Goal: Task Accomplishment & Management: Use online tool/utility

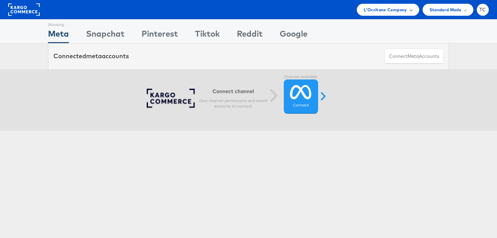
click at [385, 15] on div "L'Occitane Company" at bounding box center [388, 10] width 62 height 12
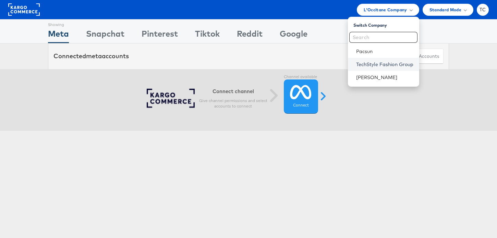
click at [381, 64] on link "TechStyle Fashion Group" at bounding box center [385, 64] width 58 height 7
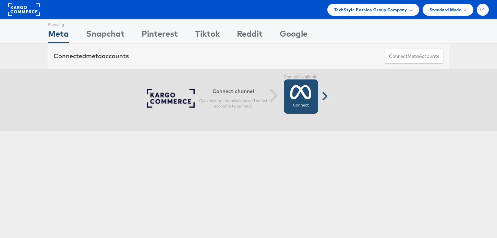
click at [303, 95] on icon at bounding box center [301, 92] width 22 height 17
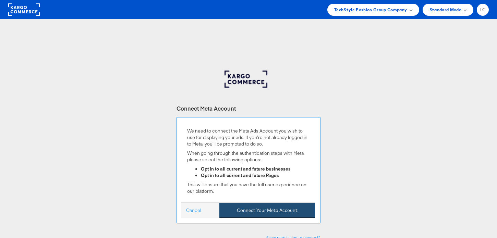
click at [277, 211] on button "Connect Your Meta Account" at bounding box center [267, 210] width 96 height 15
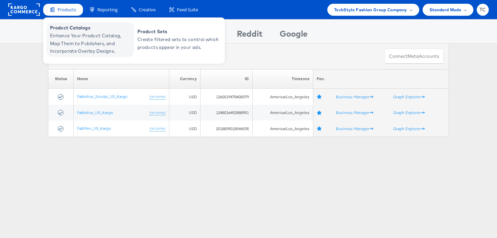
click at [76, 35] on span "Enhance Your Product Catalog, Map Them to Publishers, and Incorporate Overlay D…" at bounding box center [91, 43] width 82 height 23
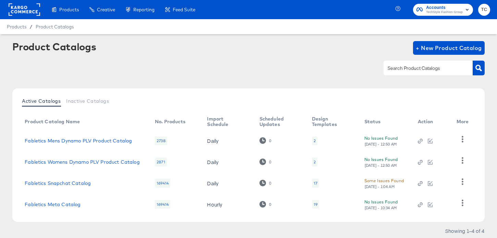
click at [33, 11] on rect at bounding box center [25, 9] width 32 height 12
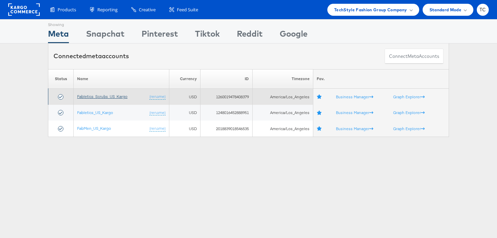
click at [109, 96] on link "Fabletics_Scrubs_US_Kargo" at bounding box center [102, 96] width 50 height 5
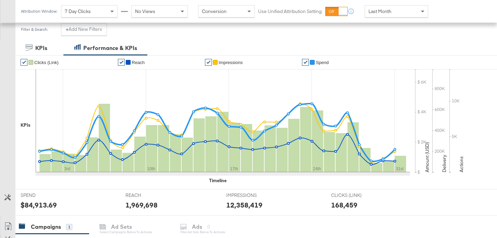
scroll to position [241, 0]
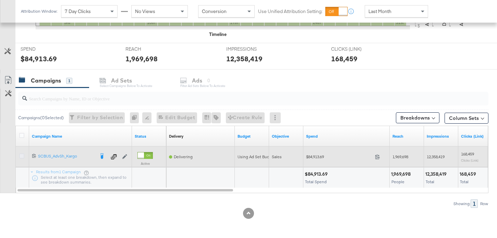
click at [22, 157] on icon at bounding box center [21, 156] width 5 height 5
click at [0, 0] on input "checkbox" at bounding box center [0, 0] width 0 height 0
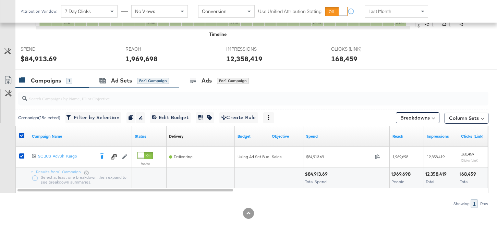
click at [114, 85] on div "Ad Sets for 1 Campaign" at bounding box center [134, 80] width 90 height 15
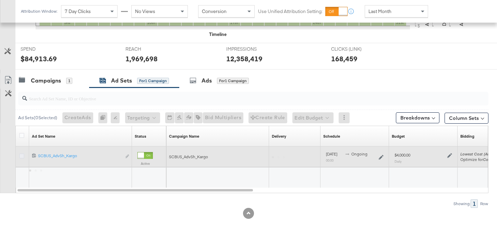
click at [22, 155] on icon at bounding box center [21, 156] width 5 height 5
click at [0, 0] on input "checkbox" at bounding box center [0, 0] width 0 height 0
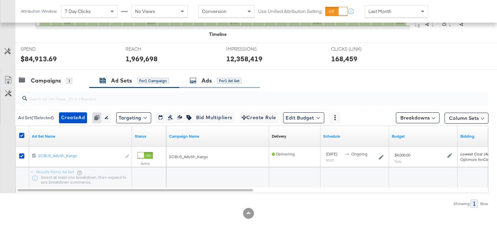
click at [210, 79] on div "Ads" at bounding box center [206, 81] width 10 height 8
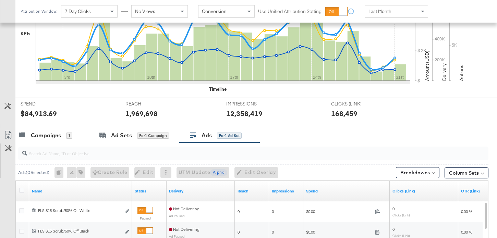
scroll to position [315, 0]
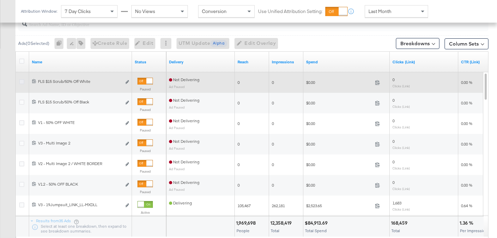
click at [21, 81] on icon at bounding box center [21, 81] width 5 height 5
click at [0, 0] on input "checkbox" at bounding box center [0, 0] width 0 height 0
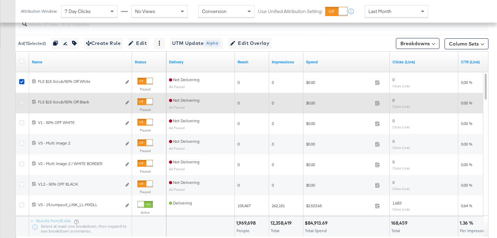
click at [22, 102] on icon at bounding box center [21, 102] width 5 height 5
click at [0, 0] on input "checkbox" at bounding box center [0, 0] width 0 height 0
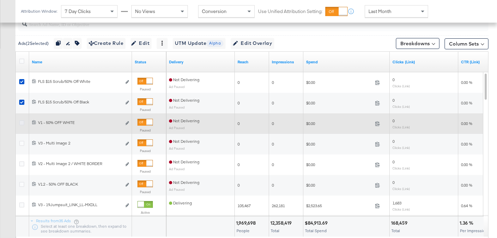
click at [21, 124] on icon at bounding box center [21, 122] width 5 height 5
click at [0, 0] on input "checkbox" at bounding box center [0, 0] width 0 height 0
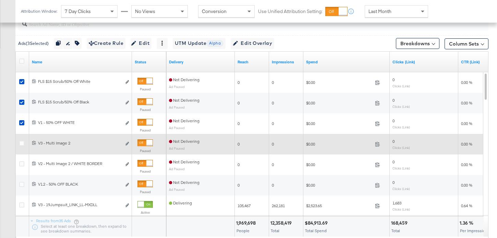
click at [23, 146] on div at bounding box center [22, 144] width 7 height 7
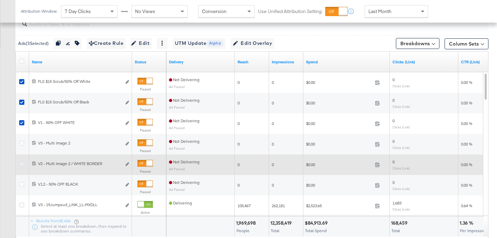
click at [22, 165] on icon at bounding box center [21, 163] width 5 height 5
click at [0, 0] on input "checkbox" at bounding box center [0, 0] width 0 height 0
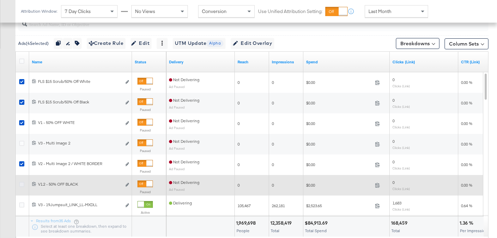
click at [22, 183] on icon at bounding box center [21, 184] width 5 height 5
click at [0, 0] on input "checkbox" at bounding box center [0, 0] width 0 height 0
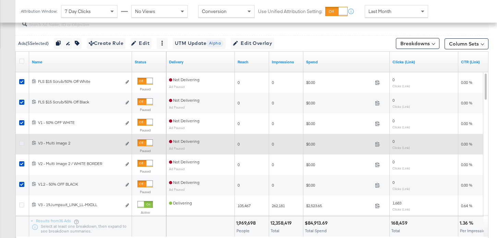
click at [22, 142] on icon at bounding box center [21, 143] width 5 height 5
click at [0, 0] on input "checkbox" at bounding box center [0, 0] width 0 height 0
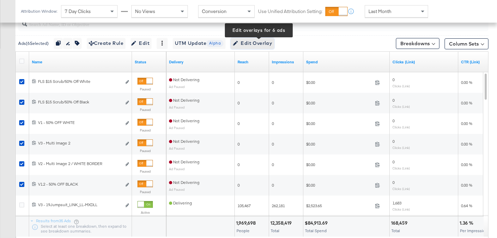
click at [257, 45] on span "Edit Overlay Edit overlays for 6 ads" at bounding box center [252, 43] width 39 height 9
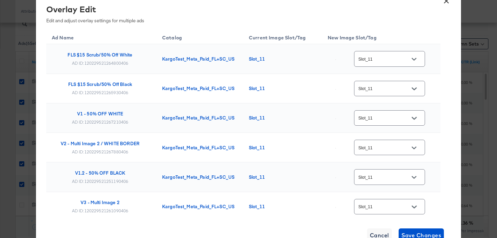
click at [414, 120] on icon "Open" at bounding box center [414, 118] width 5 height 5
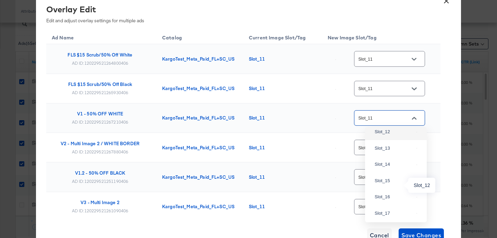
click at [396, 135] on div "Slot_12" at bounding box center [393, 131] width 39 height 7
type input "Slot_12"
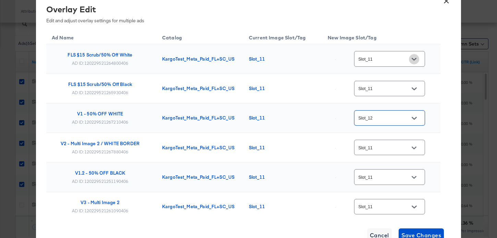
click at [419, 58] on button "Open" at bounding box center [414, 59] width 10 height 10
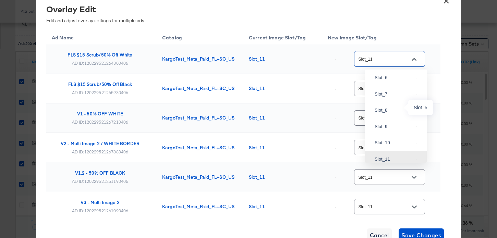
scroll to position [42, 0]
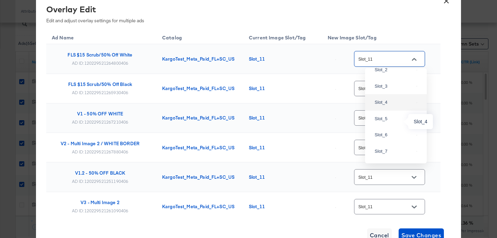
click at [398, 106] on div "Slot_4" at bounding box center [393, 102] width 39 height 7
type input "Slot_4"
